Goal: Task Accomplishment & Management: Complete application form

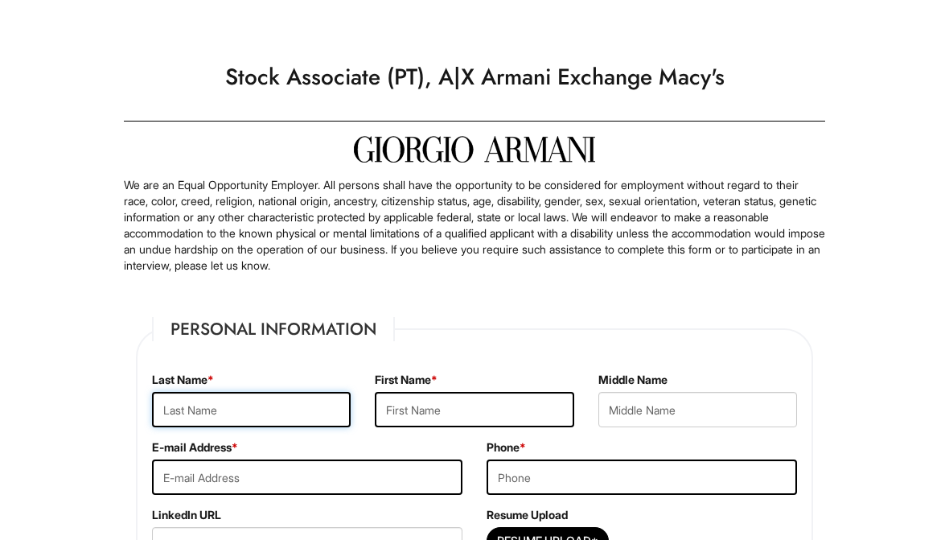
click at [249, 404] on input "text" at bounding box center [251, 409] width 199 height 35
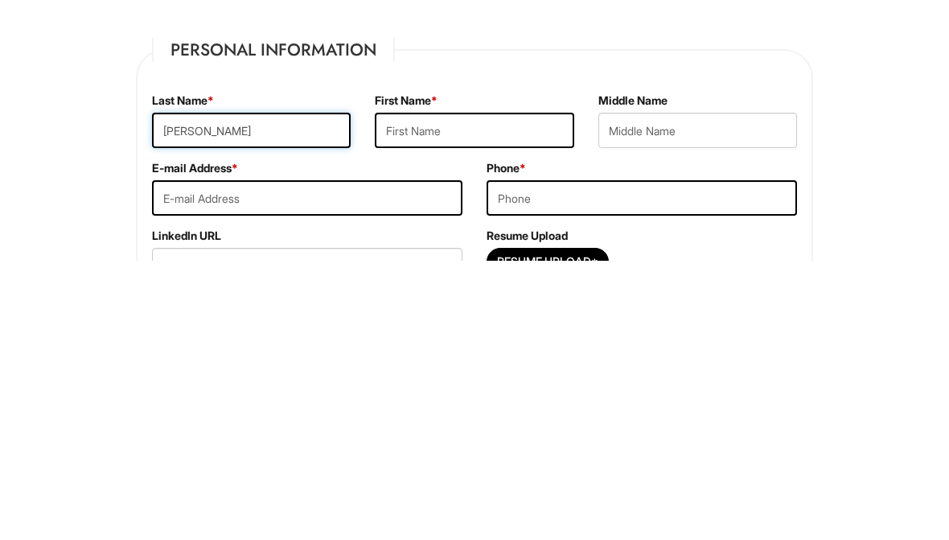
type input "[PERSON_NAME]"
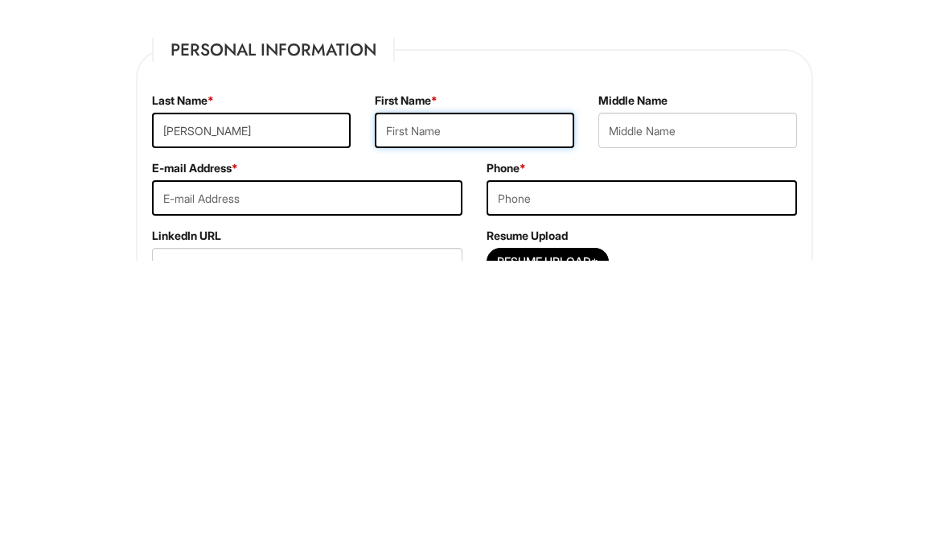
click at [486, 392] on input "text" at bounding box center [474, 409] width 199 height 35
type input "[PERSON_NAME]"
click at [380, 459] on input "email" at bounding box center [307, 476] width 311 height 35
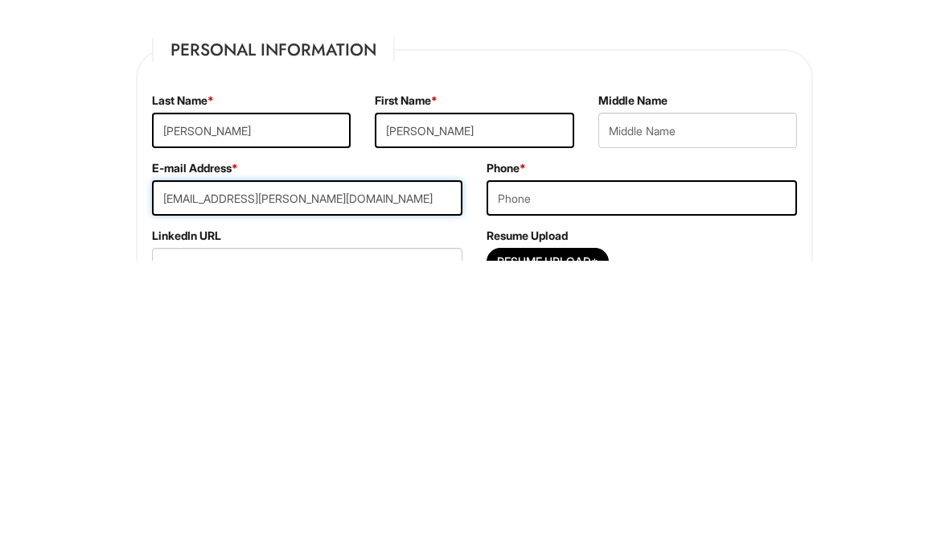
type input "[EMAIL_ADDRESS][PERSON_NAME][DOMAIN_NAME]"
click at [614, 459] on input "tel" at bounding box center [642, 476] width 311 height 35
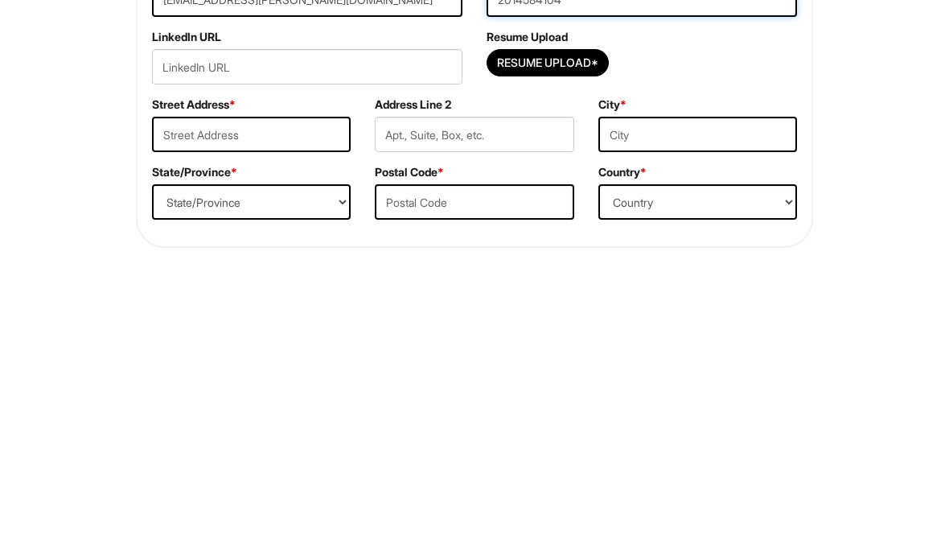
scroll to position [213, 0]
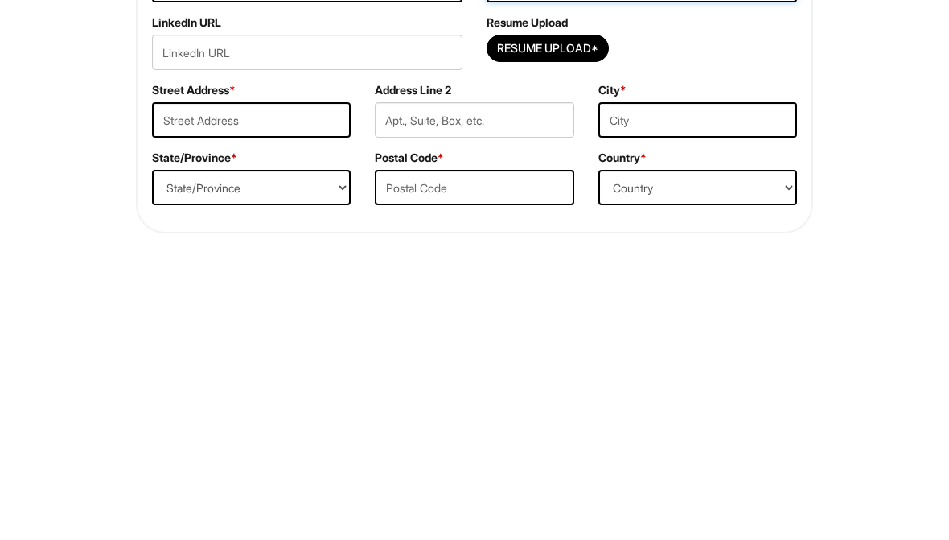
type input "2014584104"
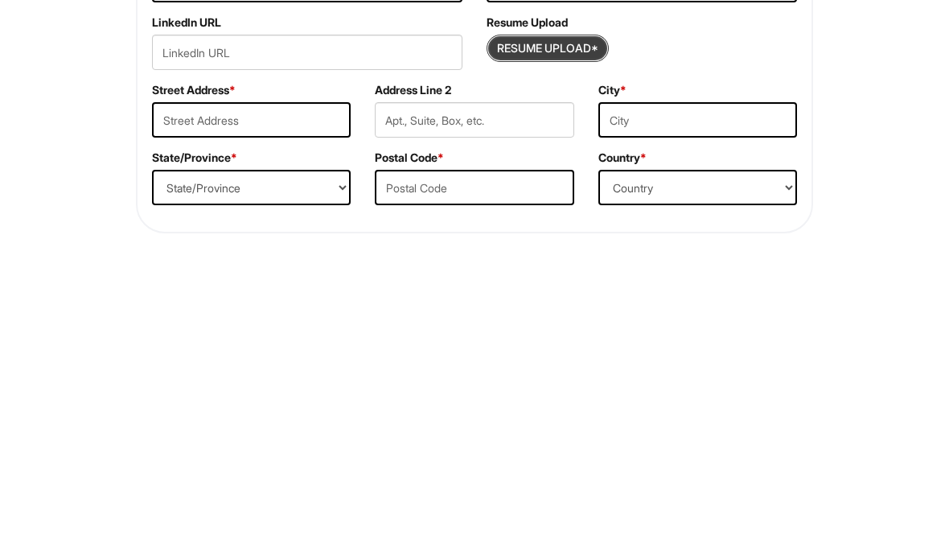
click at [581, 315] on input "Resume Upload*" at bounding box center [547, 328] width 121 height 26
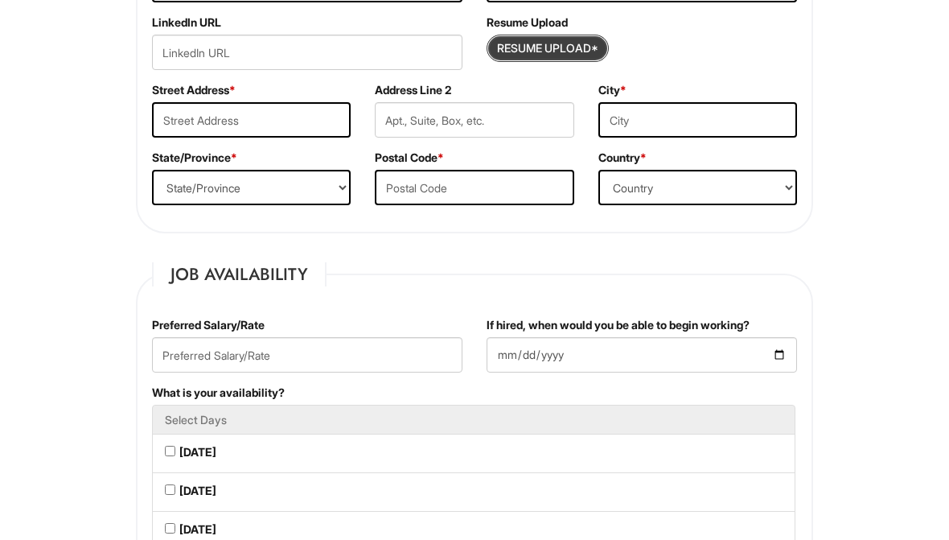
type input "C:\fakepath\[PERSON_NAME].docx"
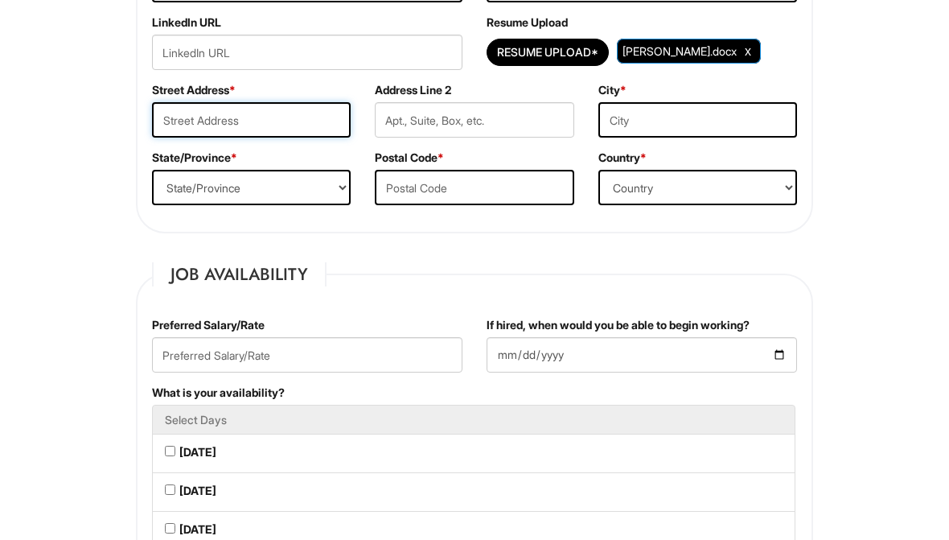
click at [306, 111] on input "text" at bounding box center [251, 119] width 199 height 35
type input "[STREET_ADDRESS]"
click at [317, 178] on select "State/Province [US_STATE] [US_STATE] [US_STATE] [US_STATE] [US_STATE] [US_STATE…" at bounding box center [251, 187] width 199 height 35
select select "NJ"
click at [489, 191] on input "text" at bounding box center [474, 187] width 199 height 35
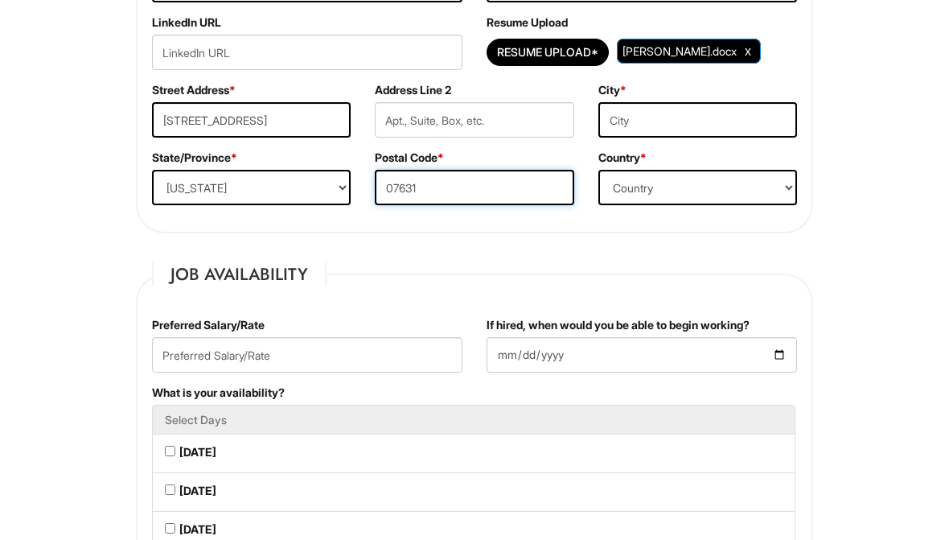
type input "07631"
click at [678, 113] on input "text" at bounding box center [697, 119] width 199 height 35
type input "[GEOGRAPHIC_DATA]"
click at [686, 186] on select "Country [GEOGRAPHIC_DATA] [GEOGRAPHIC_DATA] [GEOGRAPHIC_DATA] [US_STATE] [GEOGR…" at bounding box center [697, 187] width 199 height 35
select select "[GEOGRAPHIC_DATA]"
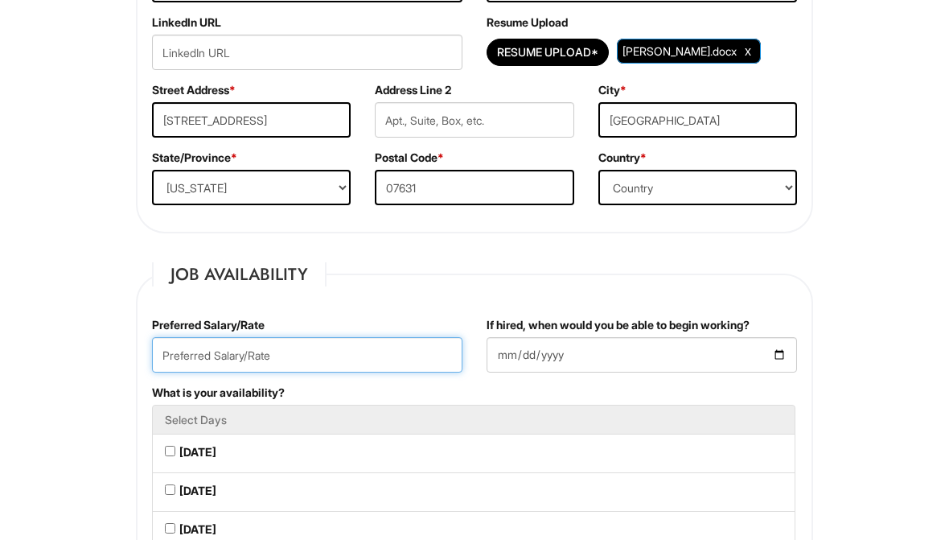
click at [395, 355] on input "text" at bounding box center [307, 354] width 311 height 35
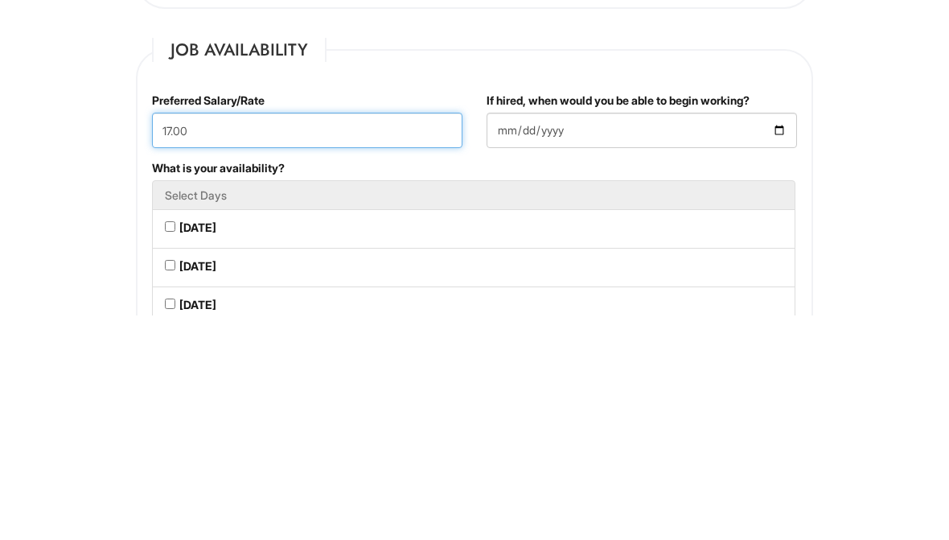
type input "17.00"
click at [697, 337] on input "If hired, when would you be able to begin working?" at bounding box center [642, 354] width 311 height 35
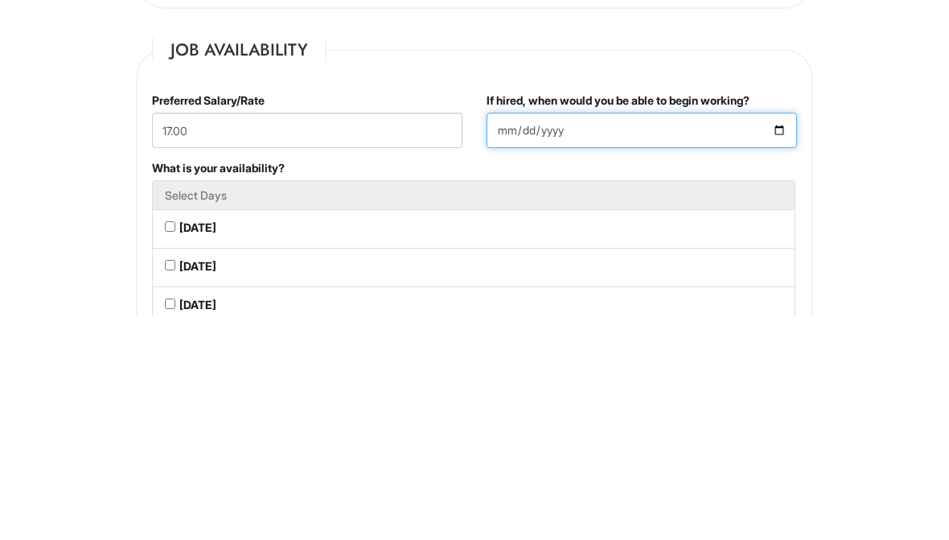
type input "[DATE]"
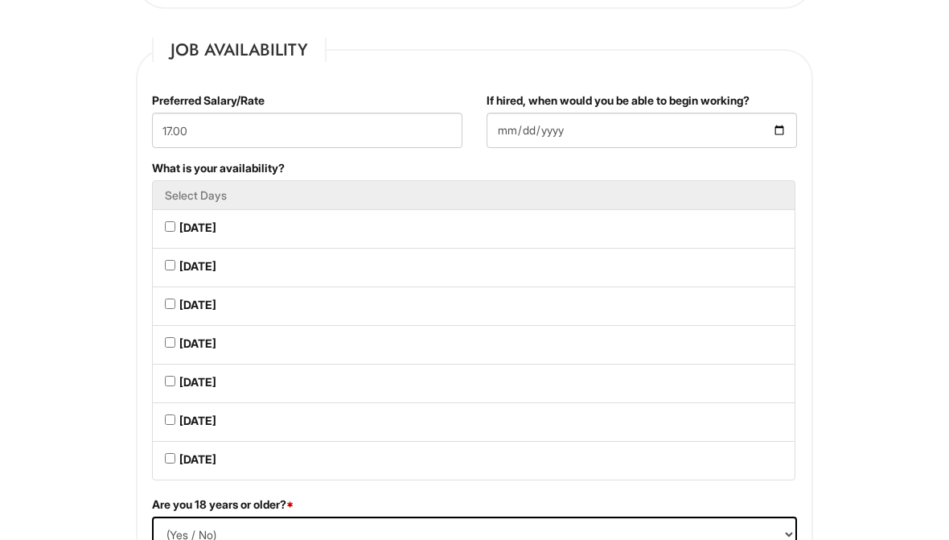
click at [175, 224] on Available_Monday "[DATE]" at bounding box center [170, 226] width 10 height 10
checkbox Available_Monday "true"
click at [174, 267] on Available_Tuesday "[DATE]" at bounding box center [170, 265] width 10 height 10
checkbox Available_Tuesday "true"
click at [175, 309] on Available_Wednesday "[DATE]" at bounding box center [170, 303] width 10 height 10
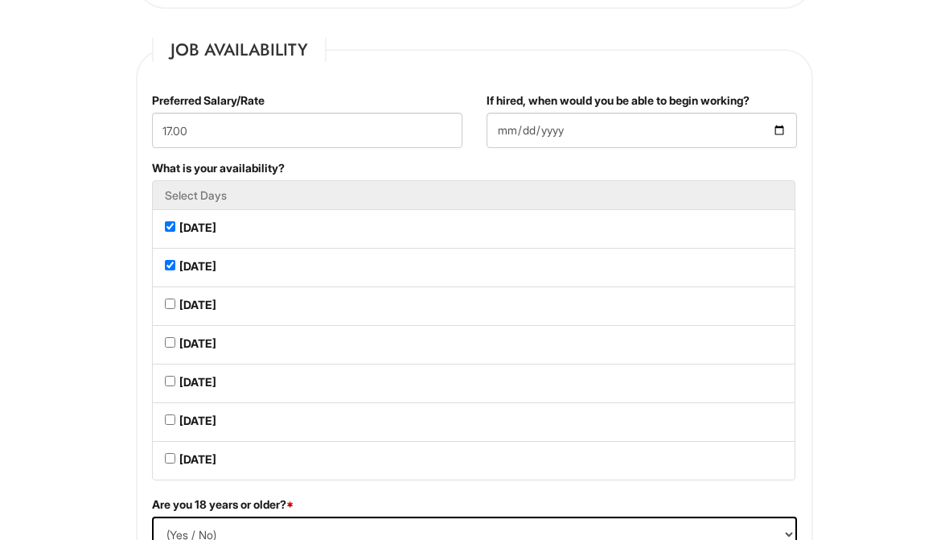
checkbox Available_Wednesday "true"
click at [171, 345] on Available_Thursday "[DATE]" at bounding box center [170, 342] width 10 height 10
checkbox Available_Thursday "true"
click at [175, 386] on Available_Friday "[DATE]" at bounding box center [170, 381] width 10 height 10
checkbox Available_Friday "true"
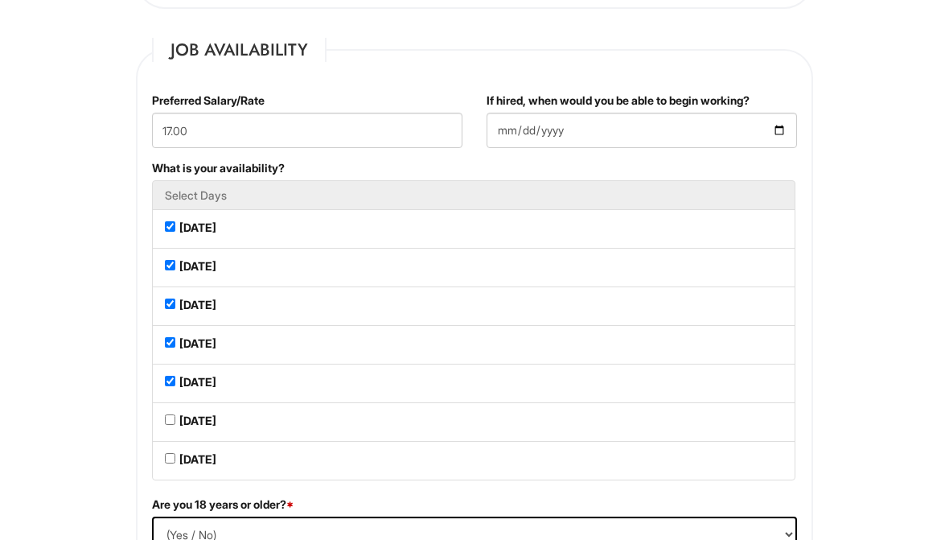
click at [169, 425] on Available_Saturday "[DATE]" at bounding box center [170, 419] width 10 height 10
checkbox Available_Saturday "true"
click at [175, 463] on Available_Sunday "[DATE]" at bounding box center [170, 458] width 10 height 10
checkbox Available_Sunday "true"
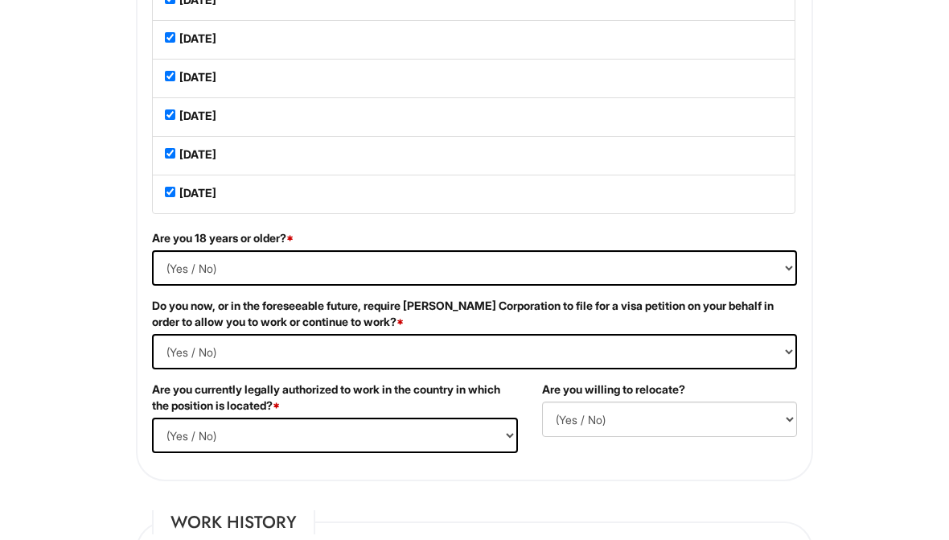
scroll to position [994, 0]
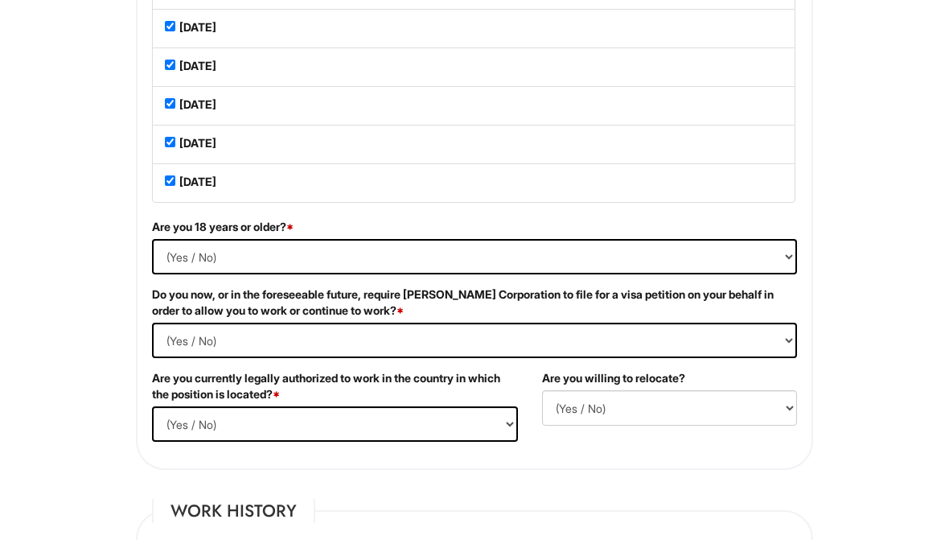
click at [620, 269] on select "(Yes / No) Yes No" at bounding box center [474, 256] width 645 height 35
click at [375, 348] on Required "(Yes / No) Yes No" at bounding box center [474, 340] width 645 height 35
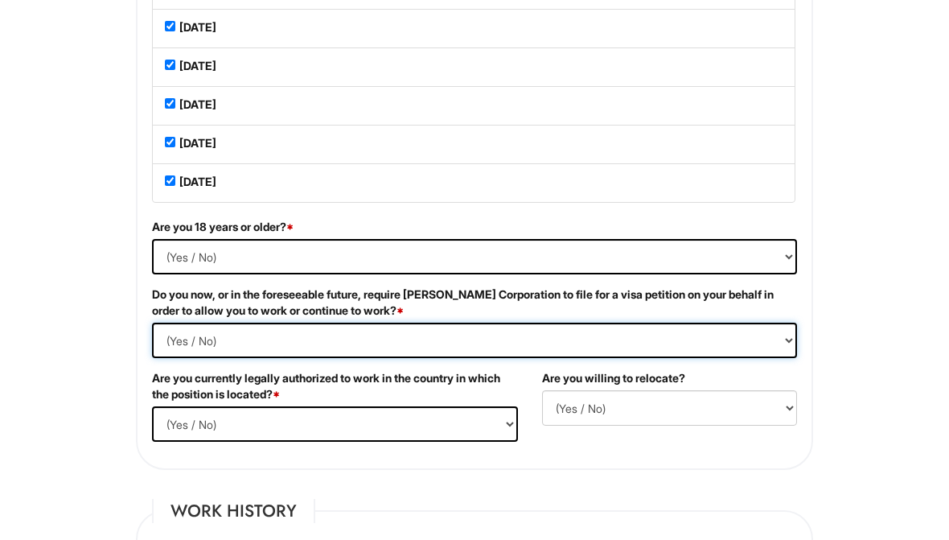
click at [602, 348] on Required "(Yes / No) Yes No" at bounding box center [474, 340] width 645 height 35
select Required "No"
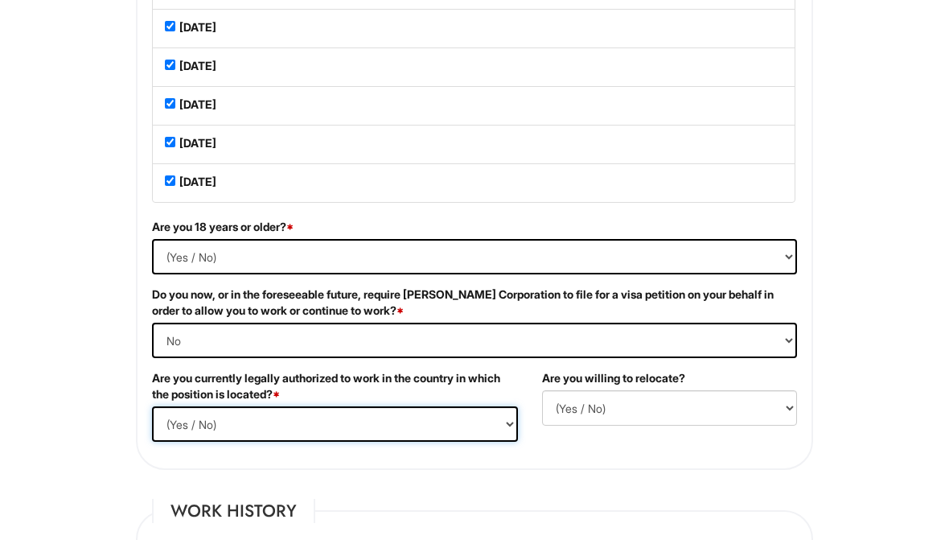
click at [443, 432] on select "(Yes / No) Yes No" at bounding box center [335, 423] width 366 height 35
select select "Yes"
click at [651, 422] on select "(Yes / No) No Yes" at bounding box center [669, 407] width 255 height 35
select select "Y"
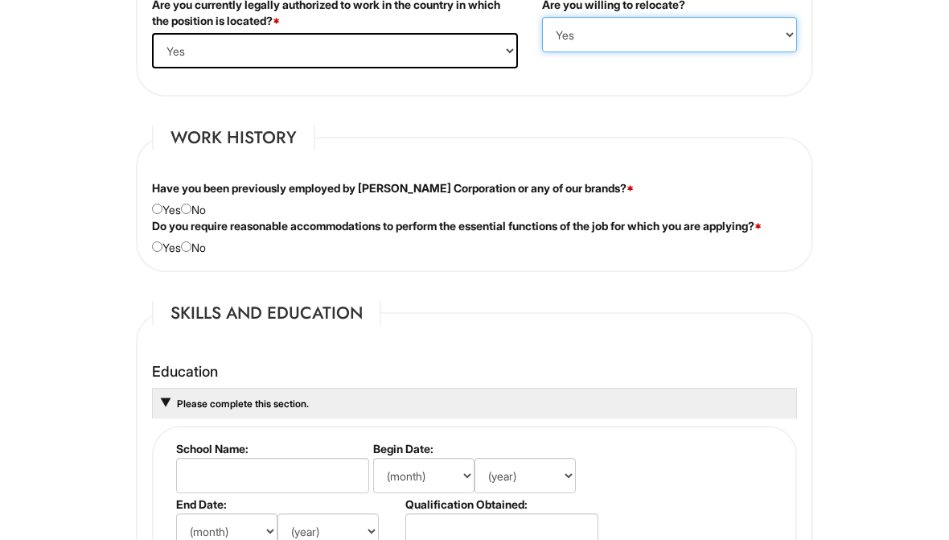
scroll to position [1368, 0]
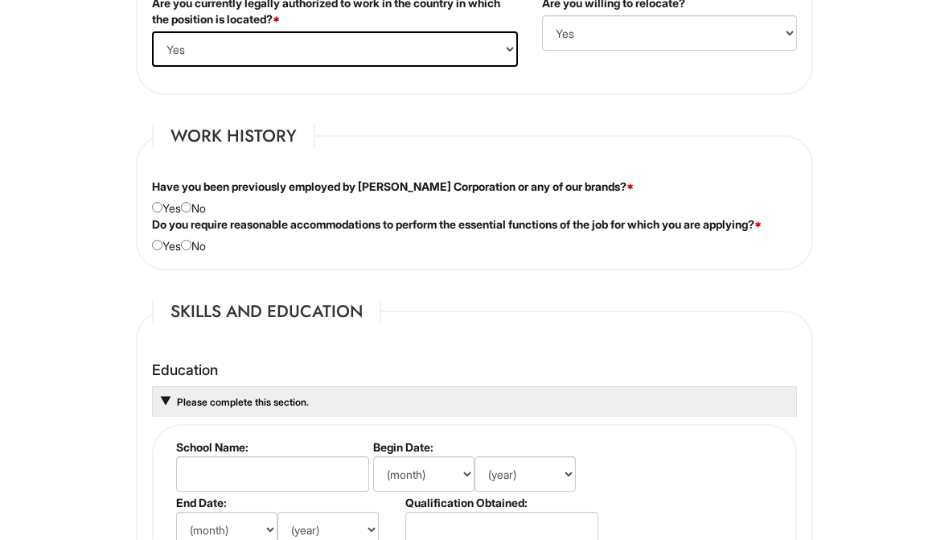
click at [191, 213] on input "radio" at bounding box center [186, 208] width 10 height 10
radio input "true"
click at [216, 254] on div "Do you require reasonable accommodations to perform the essential functions of …" at bounding box center [474, 235] width 669 height 38
click at [191, 250] on input "radio" at bounding box center [186, 245] width 10 height 10
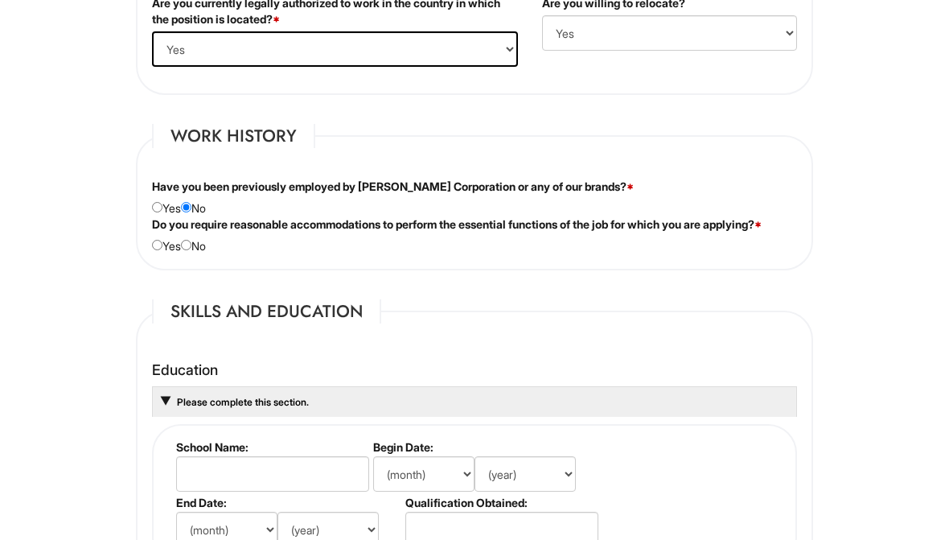
radio input "true"
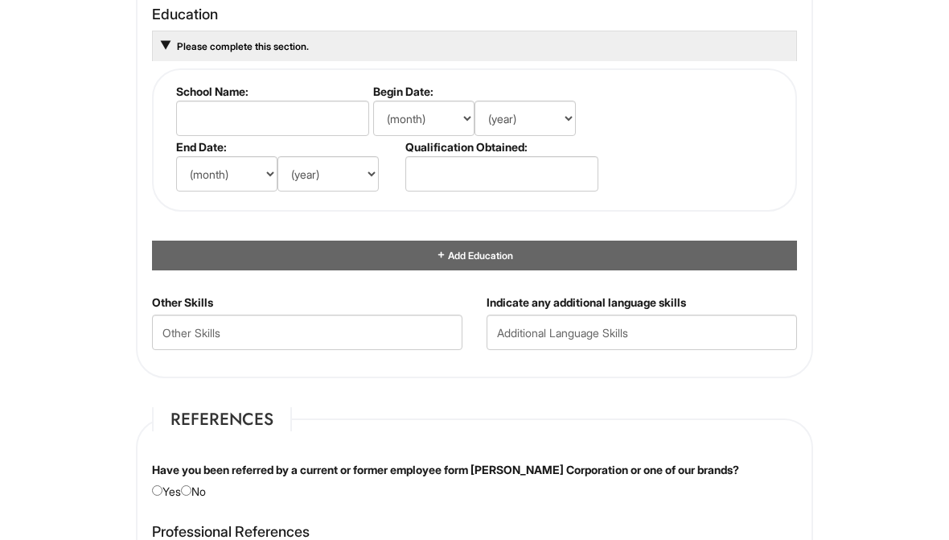
scroll to position [1701, 0]
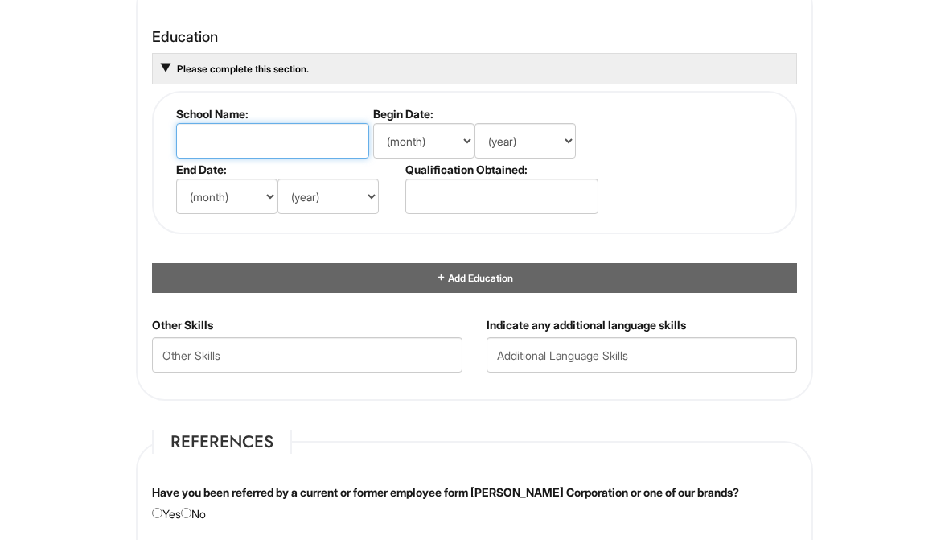
click at [331, 159] on input "text" at bounding box center [272, 141] width 193 height 35
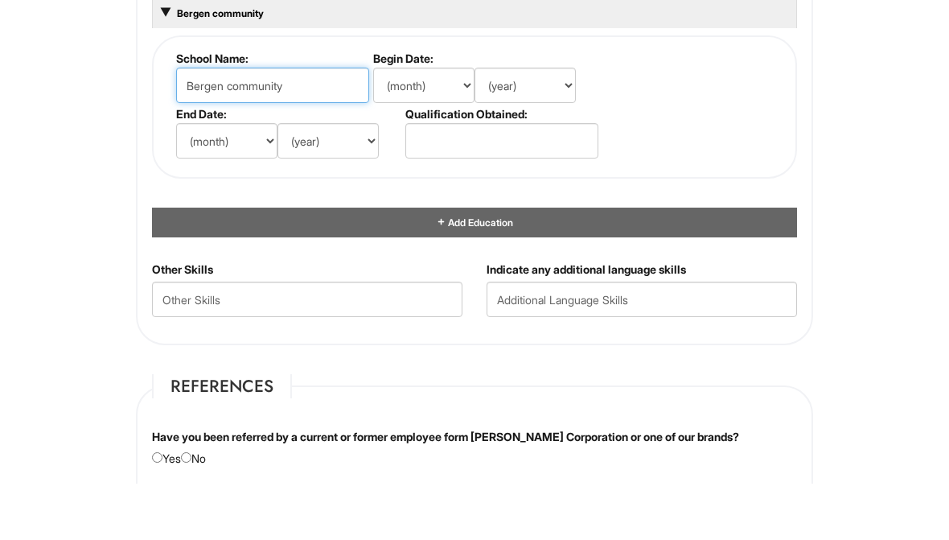
type input "Bergen community"
click at [446, 124] on select "(month) Jan Feb Mar Apr May Jun [DATE] Aug Sep Oct Nov Dec" at bounding box center [423, 141] width 101 height 35
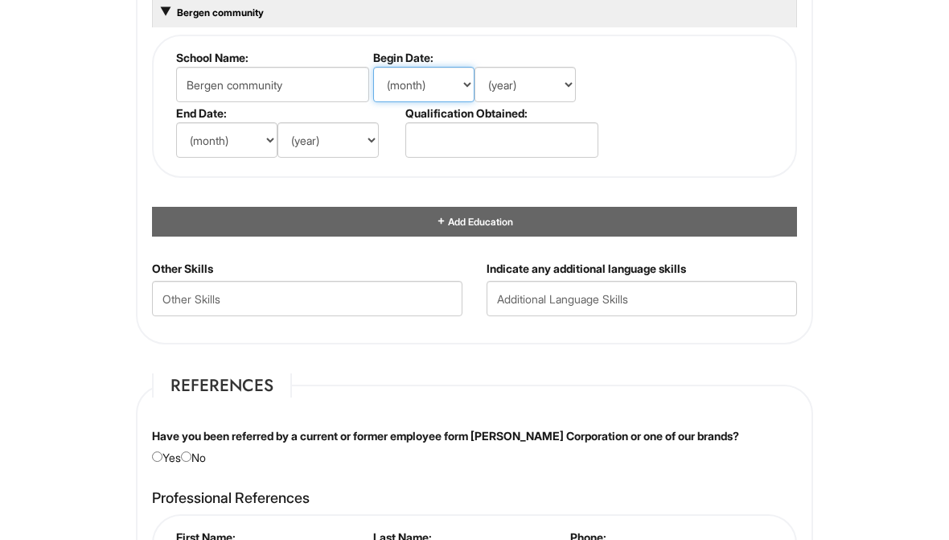
select select "3"
click at [533, 102] on select "(year) 2029 2028 2027 2026 2025 2024 2023 2022 2021 2020 2019 2018 2017 2016 20…" at bounding box center [525, 84] width 101 height 35
select select "2023"
click at [229, 157] on select "(month) Jan Feb Mar Apr May Jun [DATE] Aug Sep Oct Nov Dec" at bounding box center [226, 139] width 101 height 35
select select "3"
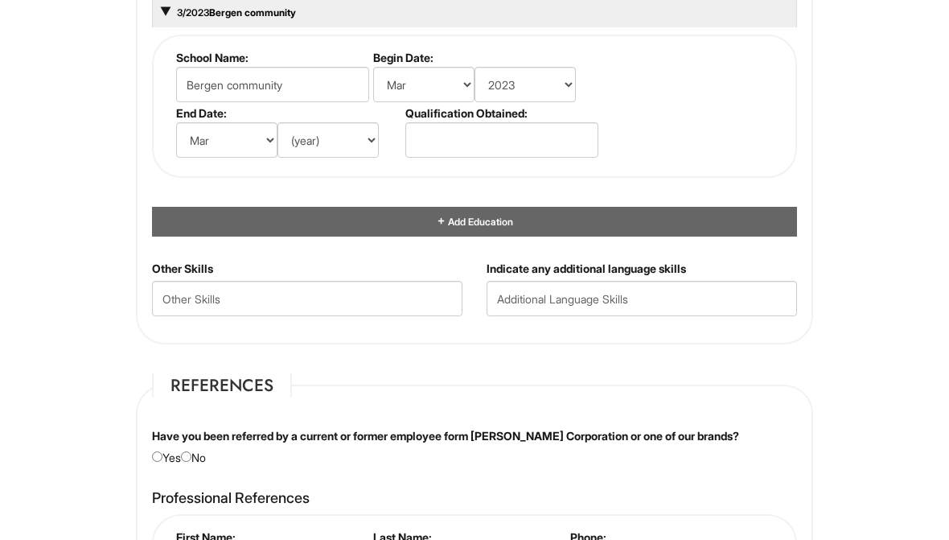
click at [340, 158] on select "(year) 2029 2028 2027 2026 2025 2024 2023 2022 2021 2020 2019 2018 2017 2016 20…" at bounding box center [328, 139] width 101 height 35
select select "2026"
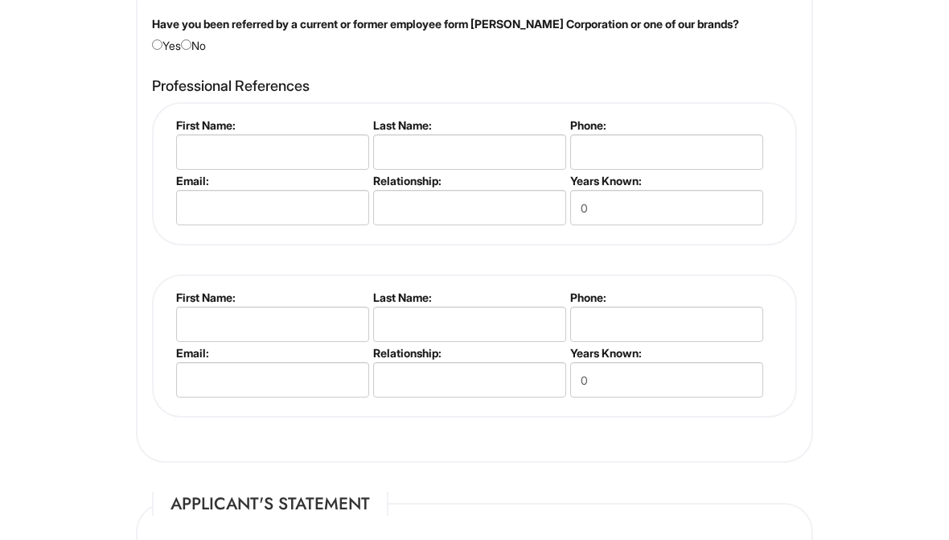
scroll to position [2162, 0]
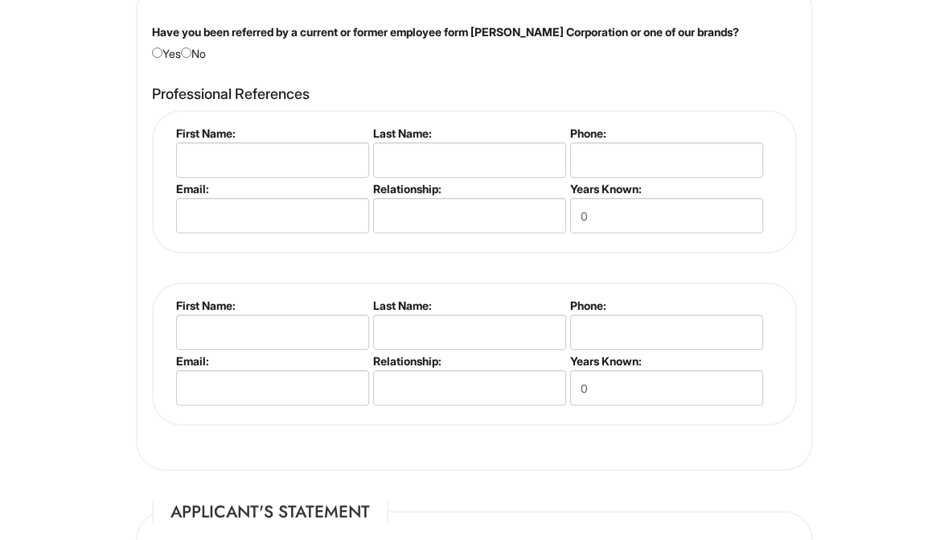
click at [207, 62] on div "Have you been referred by a current or former employee form [PERSON_NAME] Corpo…" at bounding box center [474, 43] width 669 height 38
click at [191, 58] on input "radio" at bounding box center [186, 52] width 10 height 10
radio input "true"
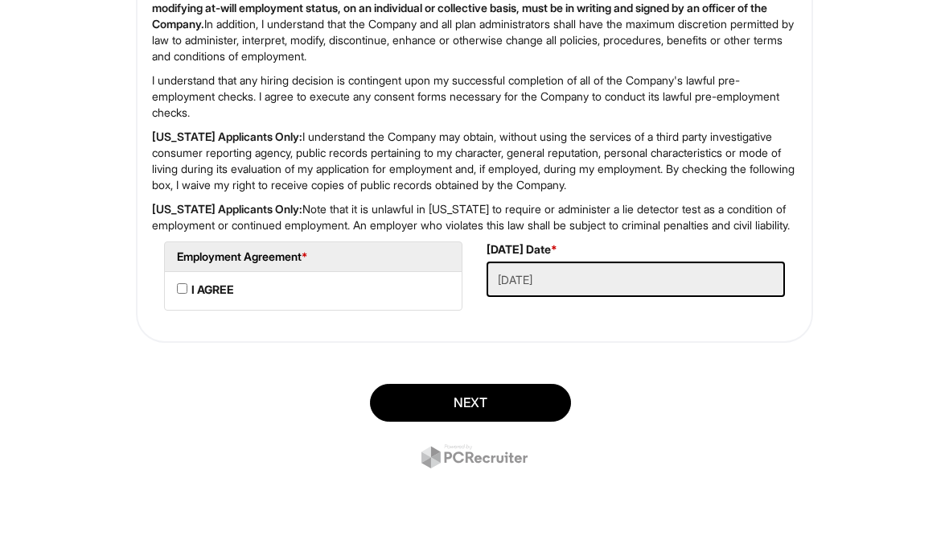
scroll to position [3026, 0]
click at [185, 293] on AGREE "I AGREE" at bounding box center [182, 289] width 10 height 10
checkbox AGREE "true"
click at [549, 407] on button "Next" at bounding box center [470, 404] width 201 height 38
click at [516, 416] on button "SUBMIT" at bounding box center [470, 404] width 201 height 38
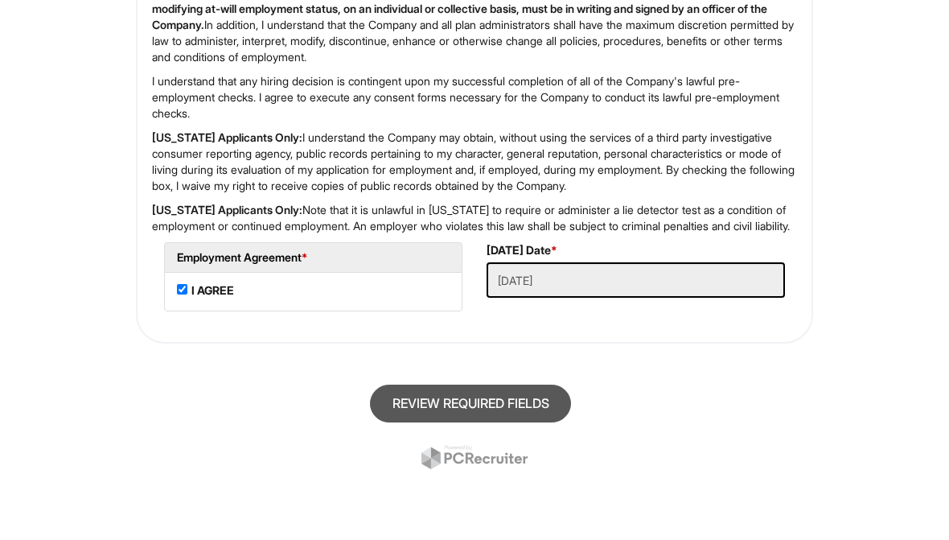
scroll to position [117, 0]
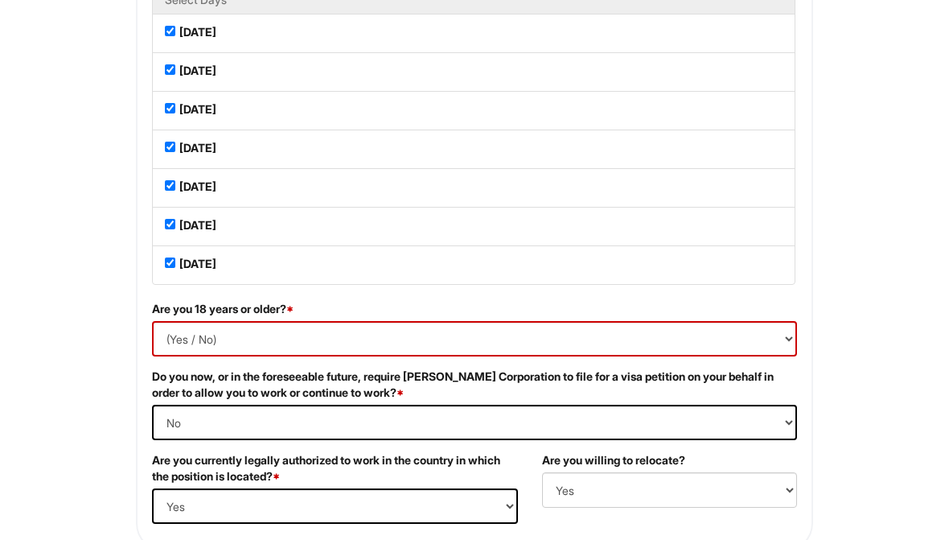
click at [647, 345] on select "(Yes / No) Yes No" at bounding box center [474, 339] width 645 height 35
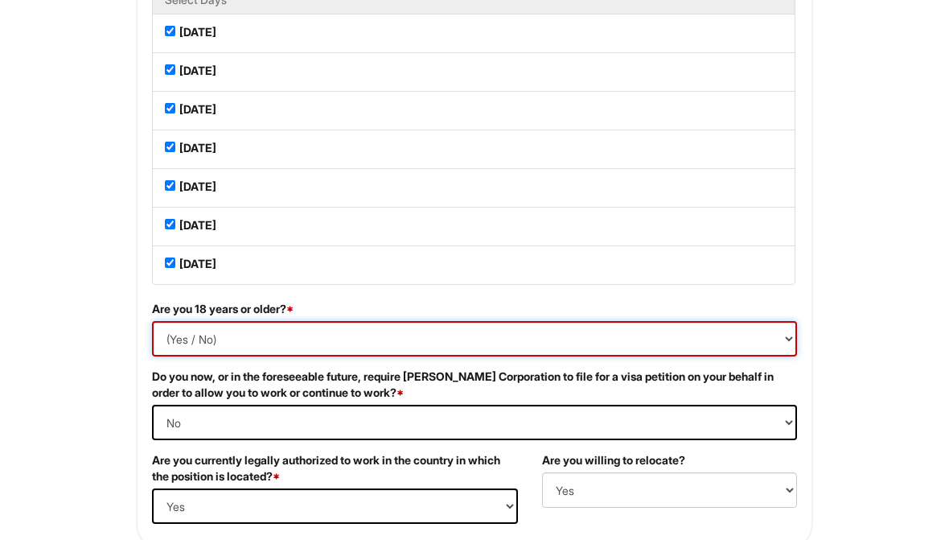
scroll to position [944, 0]
select select "Yes"
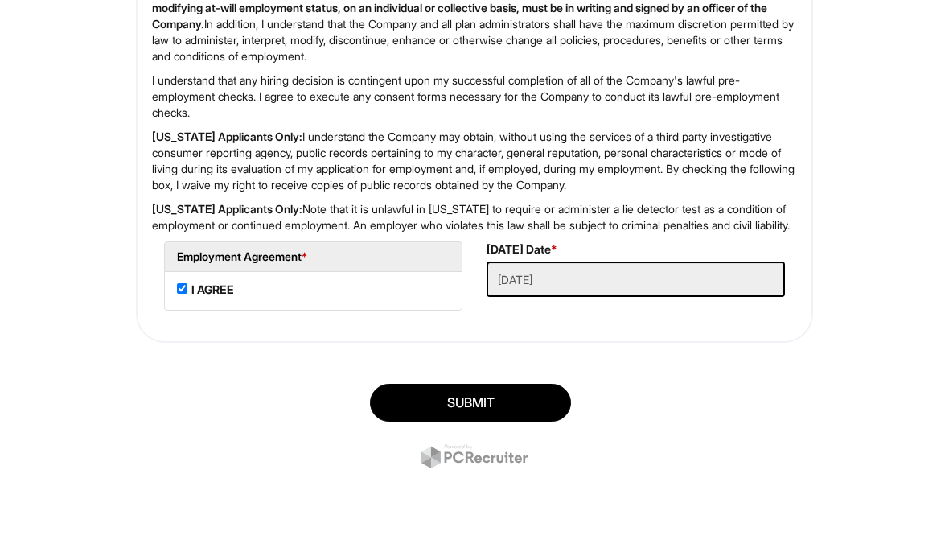
scroll to position [3058, 0]
click at [538, 399] on button "SUBMIT" at bounding box center [470, 404] width 201 height 38
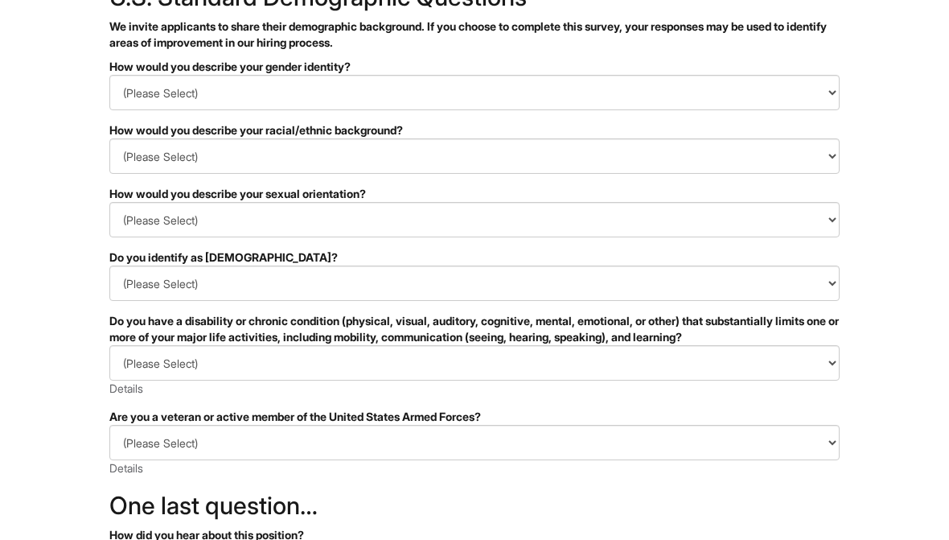
scroll to position [116, 0]
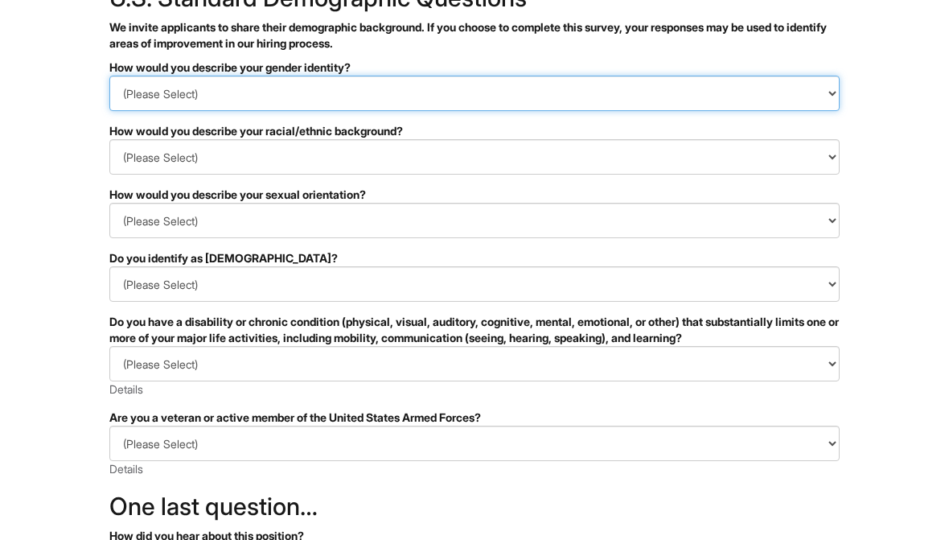
click at [537, 91] on select "(Please Select) Man Woman Non-binary I prefer to self-describe I don't wish to …" at bounding box center [474, 93] width 730 height 35
select select "Man"
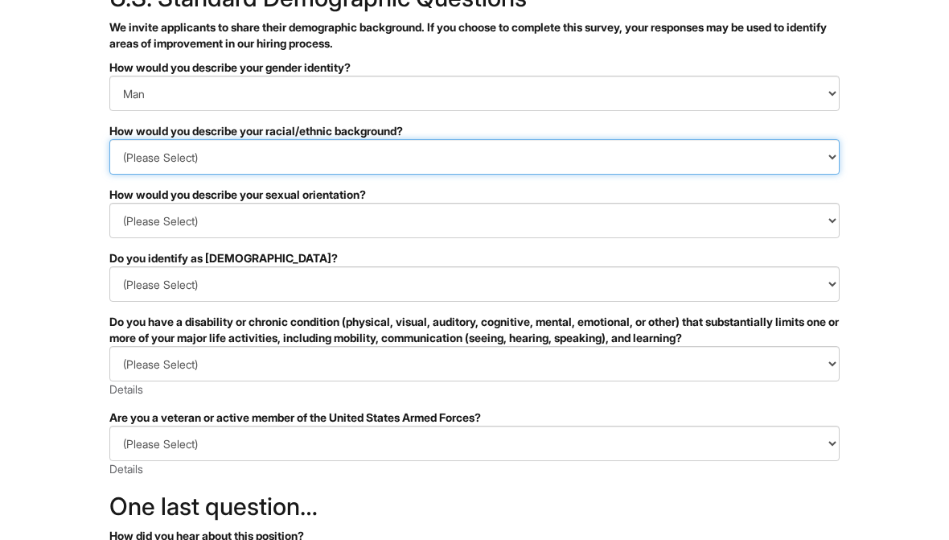
click at [483, 162] on select "(Please Select) Black or of African descent East Asian Hispanic, Latinx or of S…" at bounding box center [474, 156] width 730 height 35
select select "Black or of African descent"
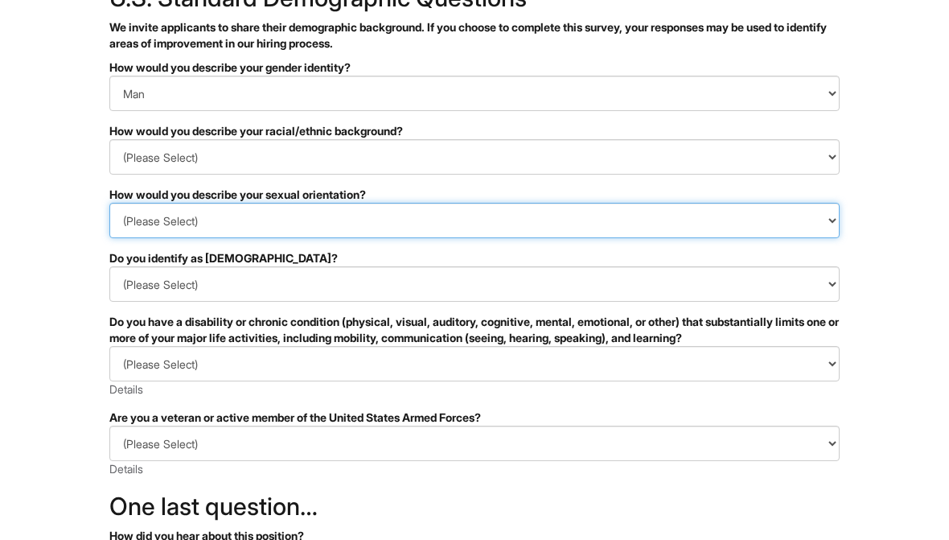
click at [487, 217] on select "(Please Select) Asexual Bisexual and/or pansexual Gay Heterosexual Lesbian Quee…" at bounding box center [474, 220] width 730 height 35
select select "Heterosexual"
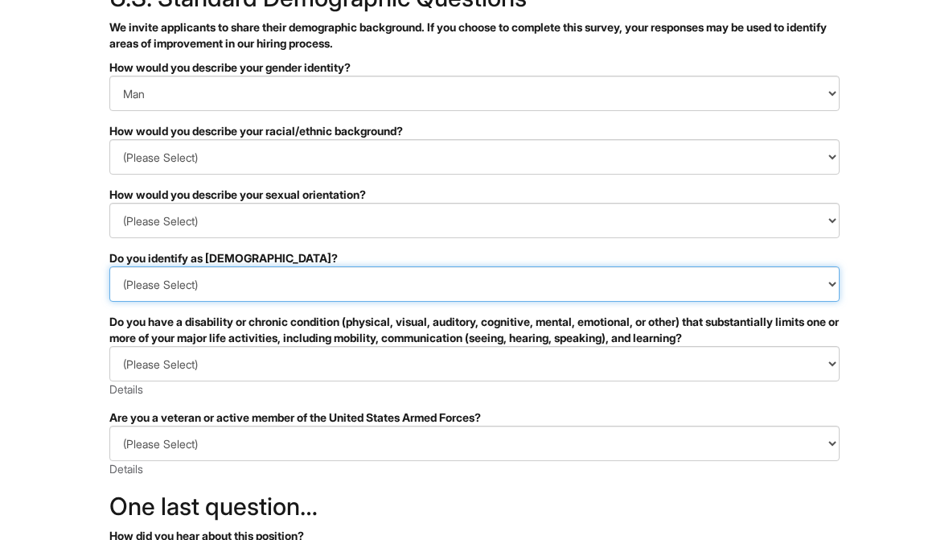
click at [484, 288] on select "(Please Select) Yes No I prefer to self-describe I don't wish to answer" at bounding box center [474, 283] width 730 height 35
select select "No"
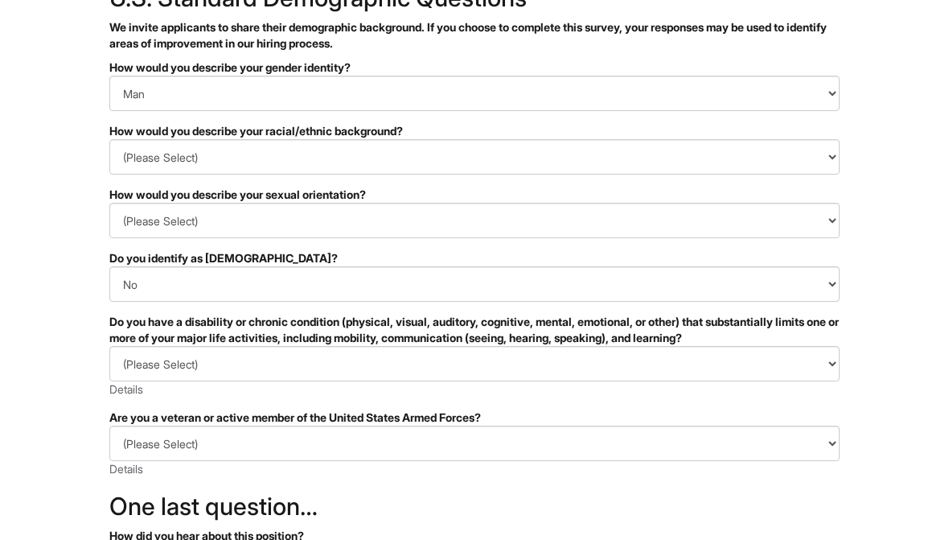
click at [526, 372] on select "(Please Select) YES, I HAVE A DISABILITY (or previously had a disability) NO, I…" at bounding box center [474, 363] width 730 height 35
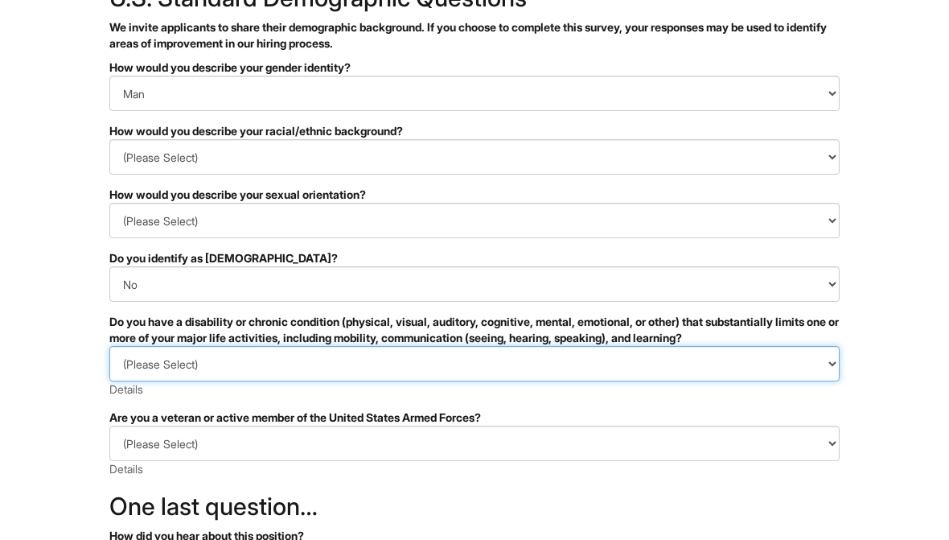
select select "NO, I DON'T HAVE A DISABILITY"
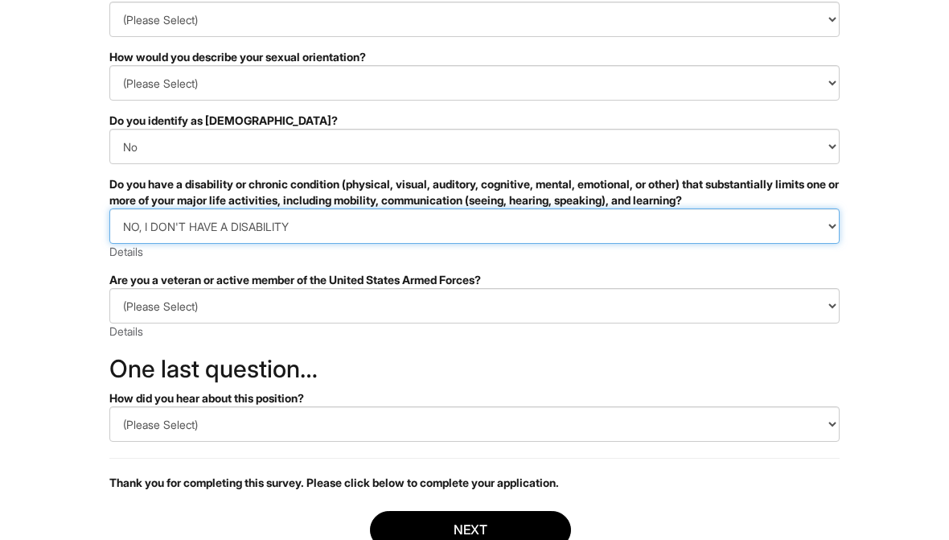
scroll to position [254, 0]
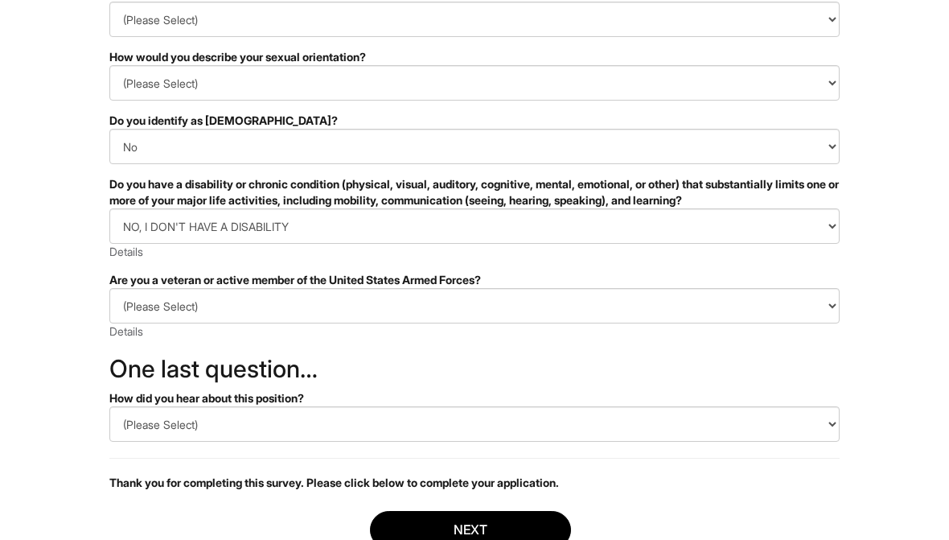
click at [525, 297] on select "(Please Select) I IDENTIFY AS ONE OR MORE OF THE CLASSIFICATIONS OF PROTECTED V…" at bounding box center [474, 305] width 730 height 35
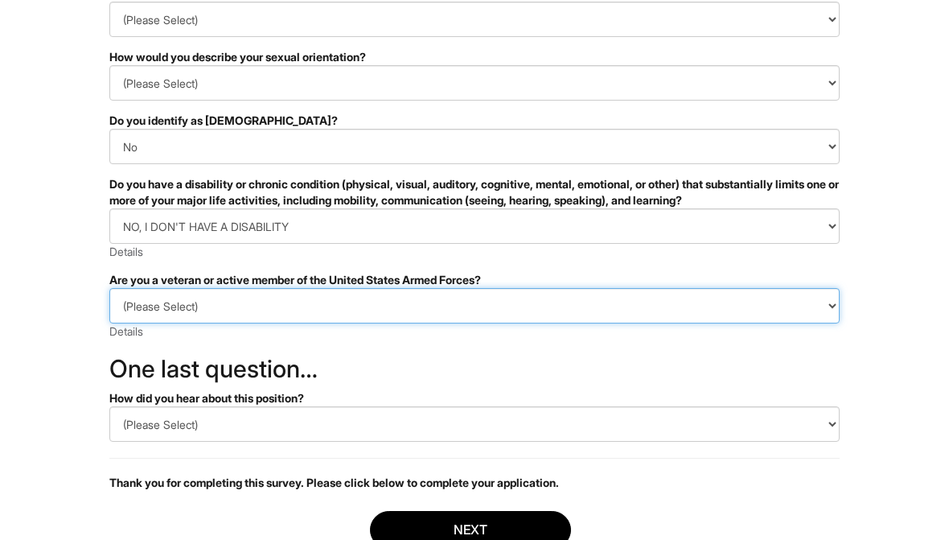
select select "I AM NOT A PROTECTED VETERAN"
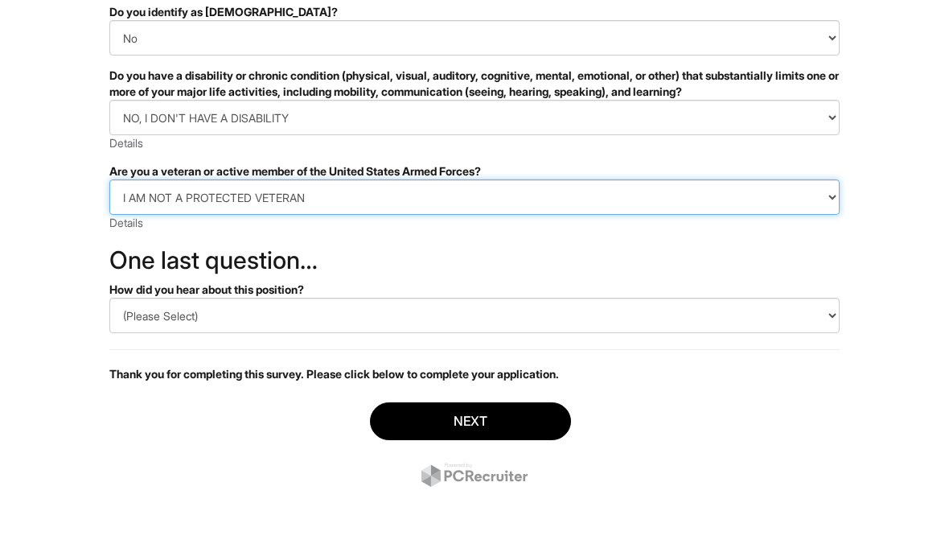
scroll to position [366, 0]
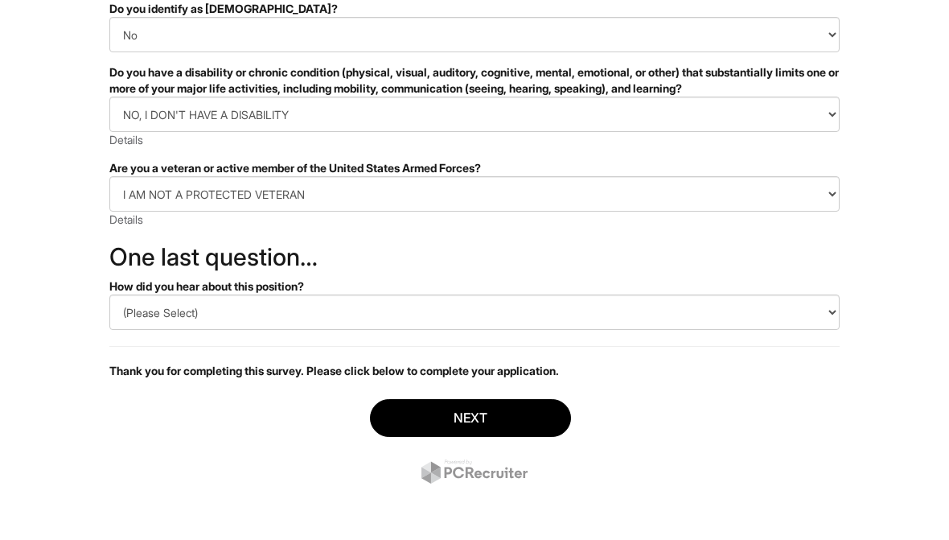
click at [522, 313] on select "(Please Select) CareerBuilder Indeed LinkedIn Monster Referral Other" at bounding box center [474, 311] width 730 height 35
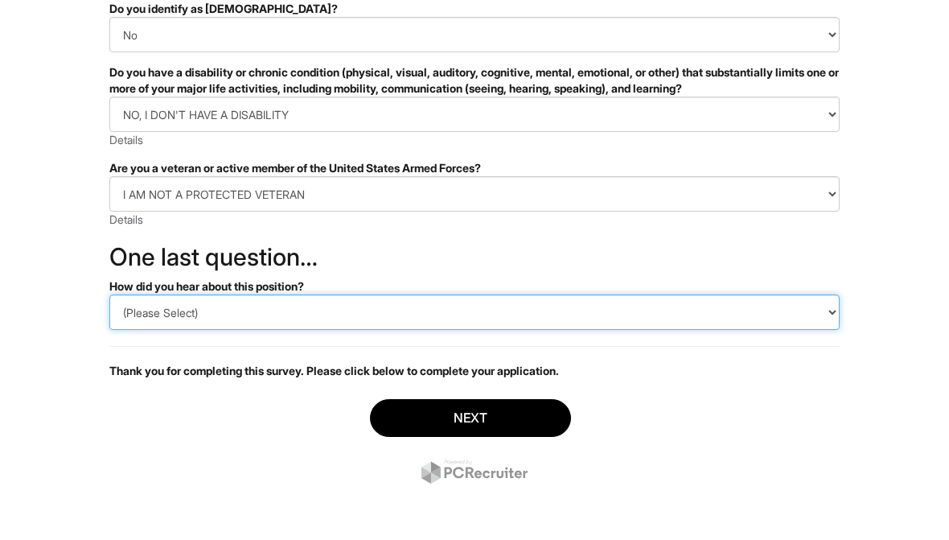
select select "Indeed"
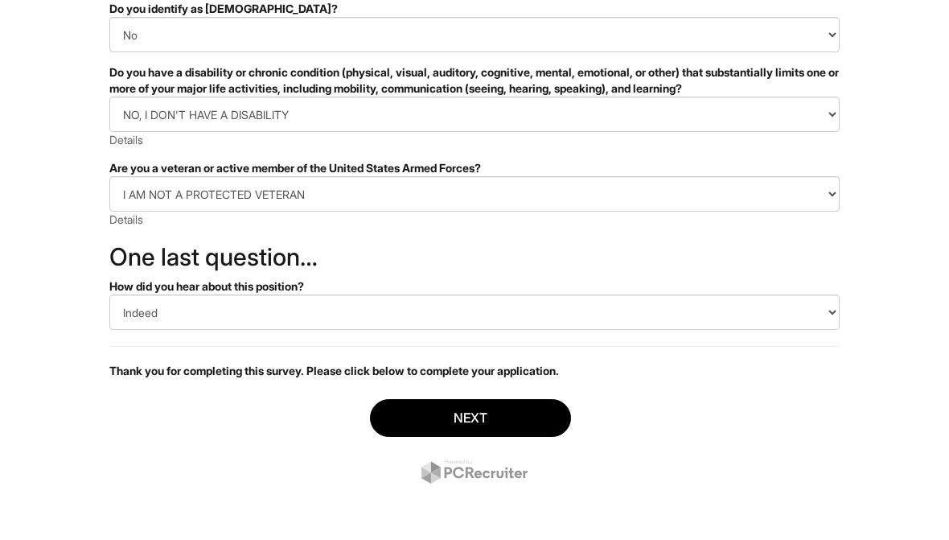
click at [526, 416] on button "Next" at bounding box center [470, 418] width 201 height 38
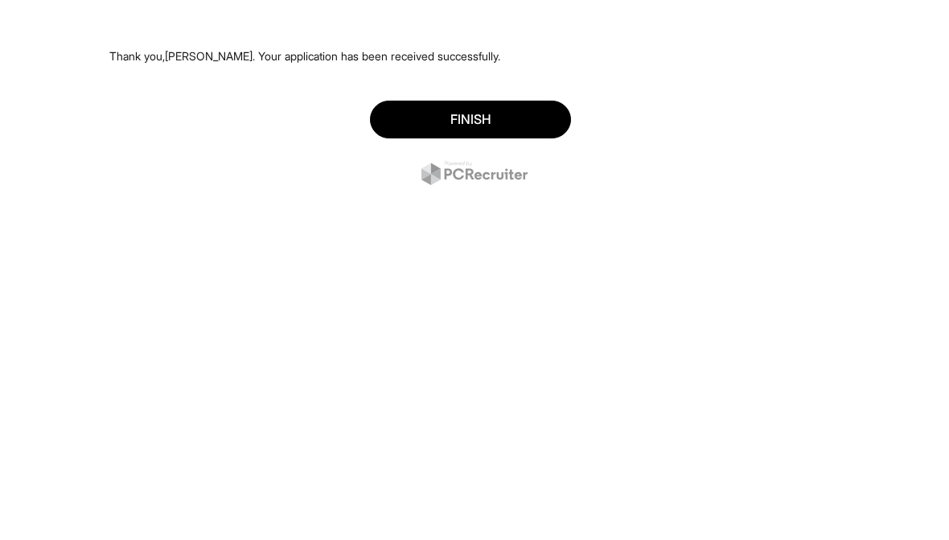
click at [525, 113] on button "Finish" at bounding box center [470, 120] width 201 height 38
